Goal: Book appointment/travel/reservation

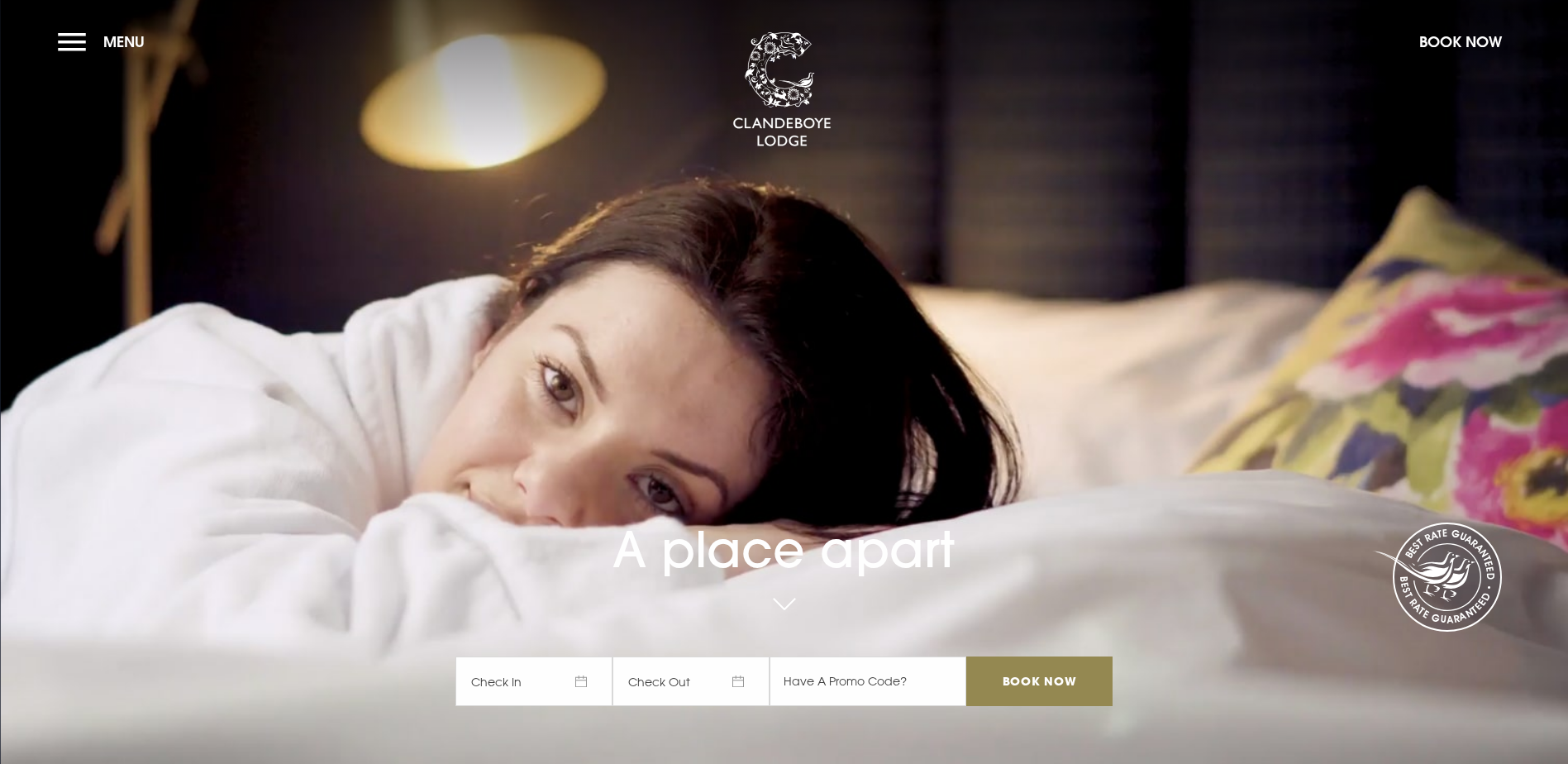
click at [584, 656] on span "Check In" at bounding box center [534, 680] width 157 height 49
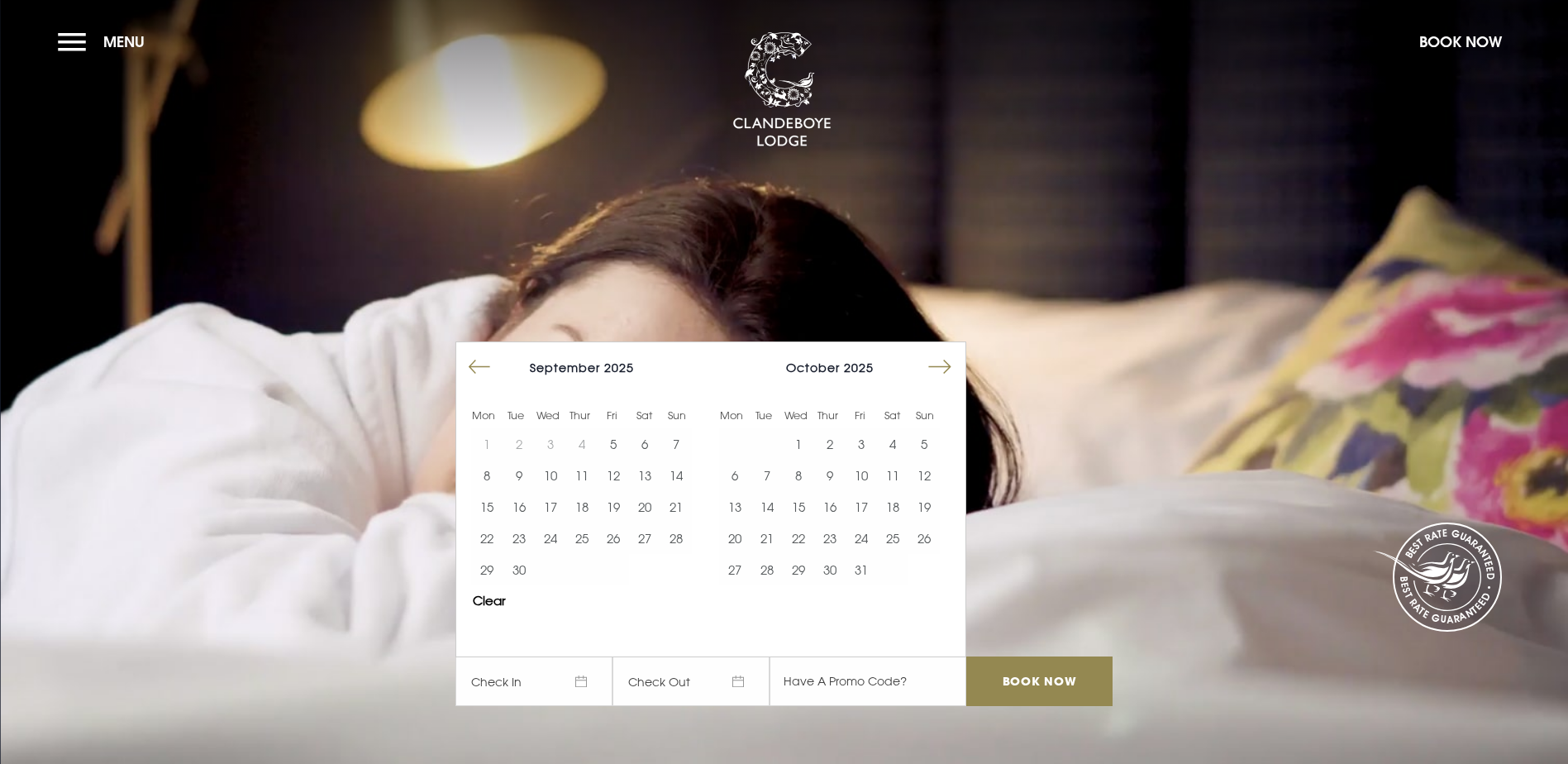
click at [736, 150] on section "A place apart Check In Check Out Mon Tue Wed Thur Fri Sat Sun Mon Tue Wed Thur …" at bounding box center [784, 382] width 1568 height 764
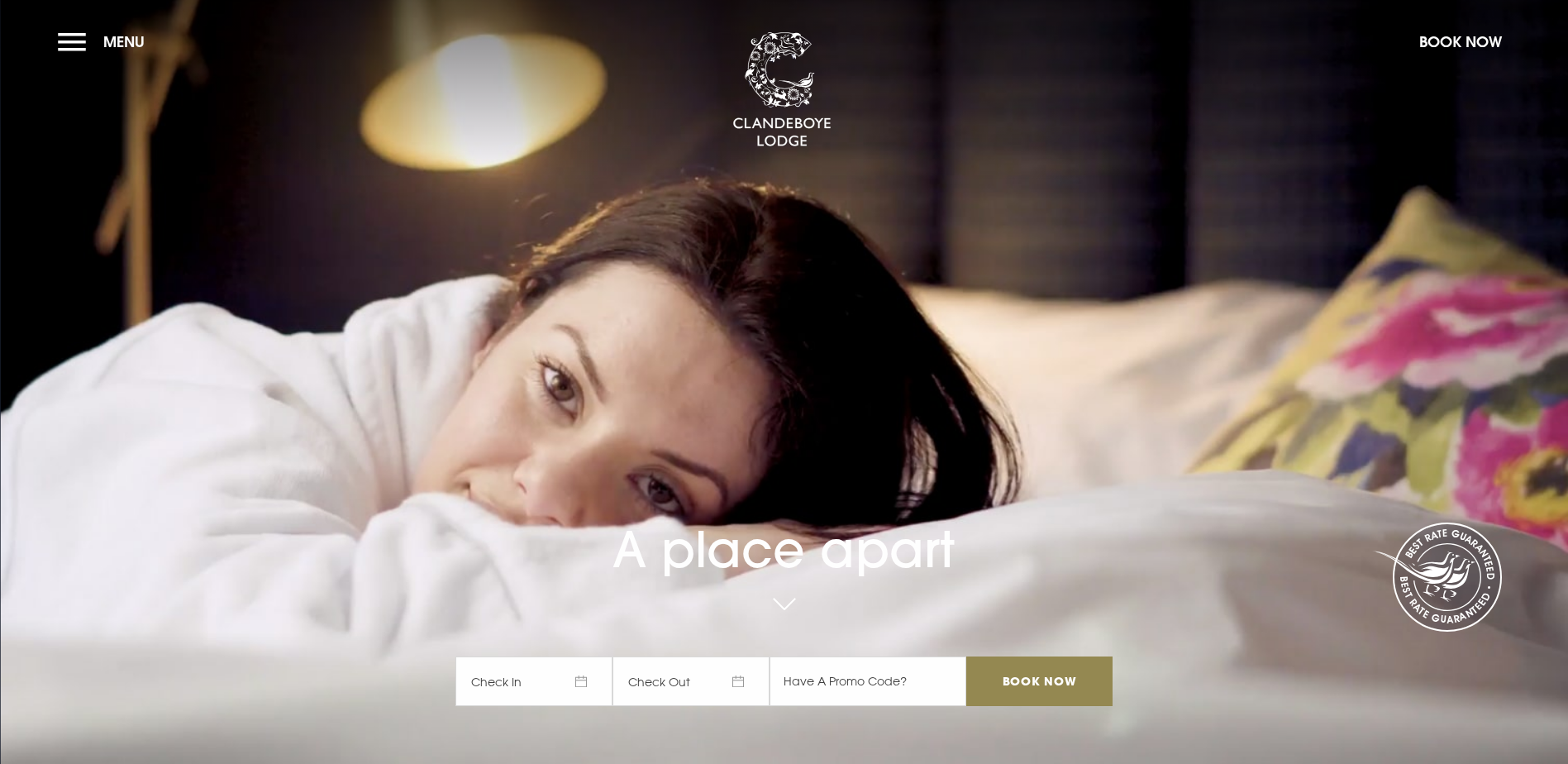
click at [421, 542] on video "Your browser does not support the video tag." at bounding box center [784, 381] width 1568 height 877
